Goal: Task Accomplishment & Management: Manage account settings

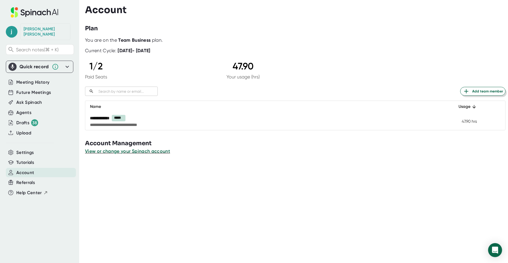
click at [483, 89] on span "Add team member" at bounding box center [483, 91] width 40 height 7
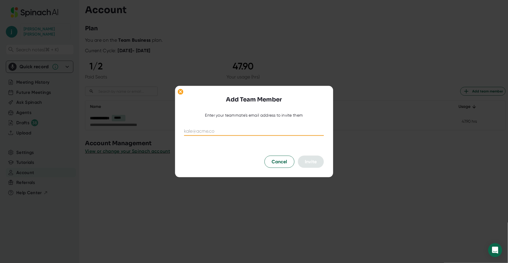
paste input "[EMAIL_ADDRESS][DOMAIN_NAME]"
type input "[EMAIL_ADDRESS][DOMAIN_NAME]"
click at [315, 163] on span "Invite" at bounding box center [311, 162] width 12 height 6
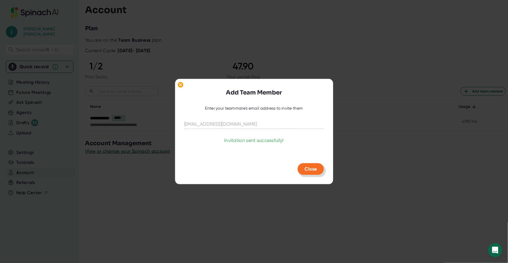
click at [314, 168] on span "Close" at bounding box center [311, 169] width 12 height 6
